Goal: Task Accomplishment & Management: Manage account settings

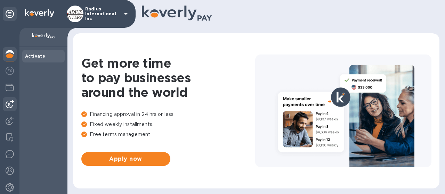
click at [11, 106] on img at bounding box center [10, 104] width 8 height 8
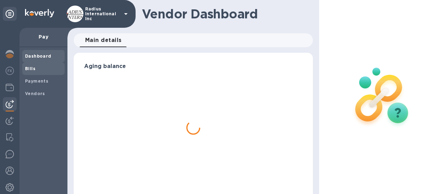
click at [35, 67] on span "Bills" at bounding box center [43, 68] width 37 height 7
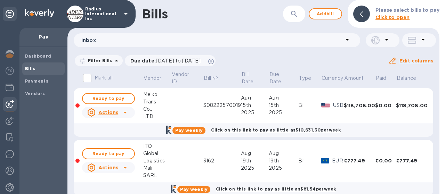
click at [124, 112] on icon at bounding box center [124, 113] width 3 height 2
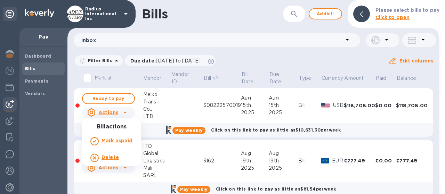
click at [114, 157] on b "Delete" at bounding box center [110, 158] width 17 height 6
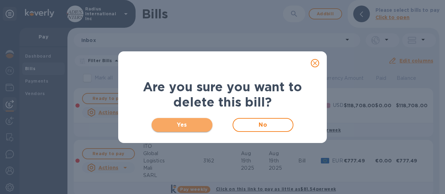
click at [188, 123] on span "Yes" at bounding box center [182, 125] width 50 height 8
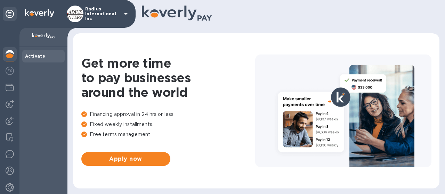
click at [12, 117] on img at bounding box center [10, 121] width 8 height 8
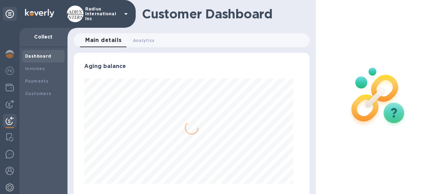
scroll to position [150, 230]
click at [27, 82] on b "Payments" at bounding box center [36, 81] width 23 height 5
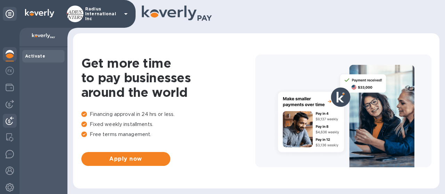
click at [9, 119] on img at bounding box center [10, 121] width 8 height 8
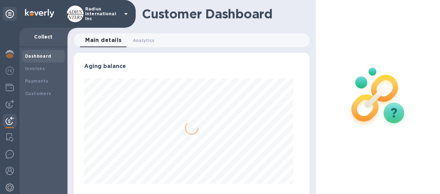
scroll to position [150, 230]
click at [48, 82] on div "Payments" at bounding box center [43, 81] width 37 height 7
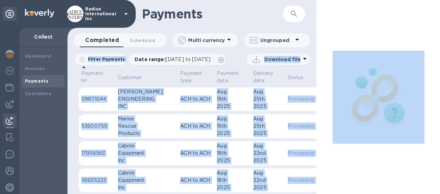
drag, startPoint x: 312, startPoint y: 41, endPoint x: 317, endPoint y: 39, distance: 5.6
click at [317, 39] on div "Payments ​ Completed 0 Scheduled 0 Multi currency Ungrouped Filter Payments Dat…" at bounding box center [253, 97] width 373 height 194
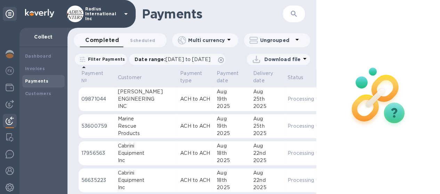
click at [311, 38] on div "Completed 0 Scheduled 0 Multi currency Ungrouped" at bounding box center [191, 41] width 249 height 17
